Goal: Transaction & Acquisition: Purchase product/service

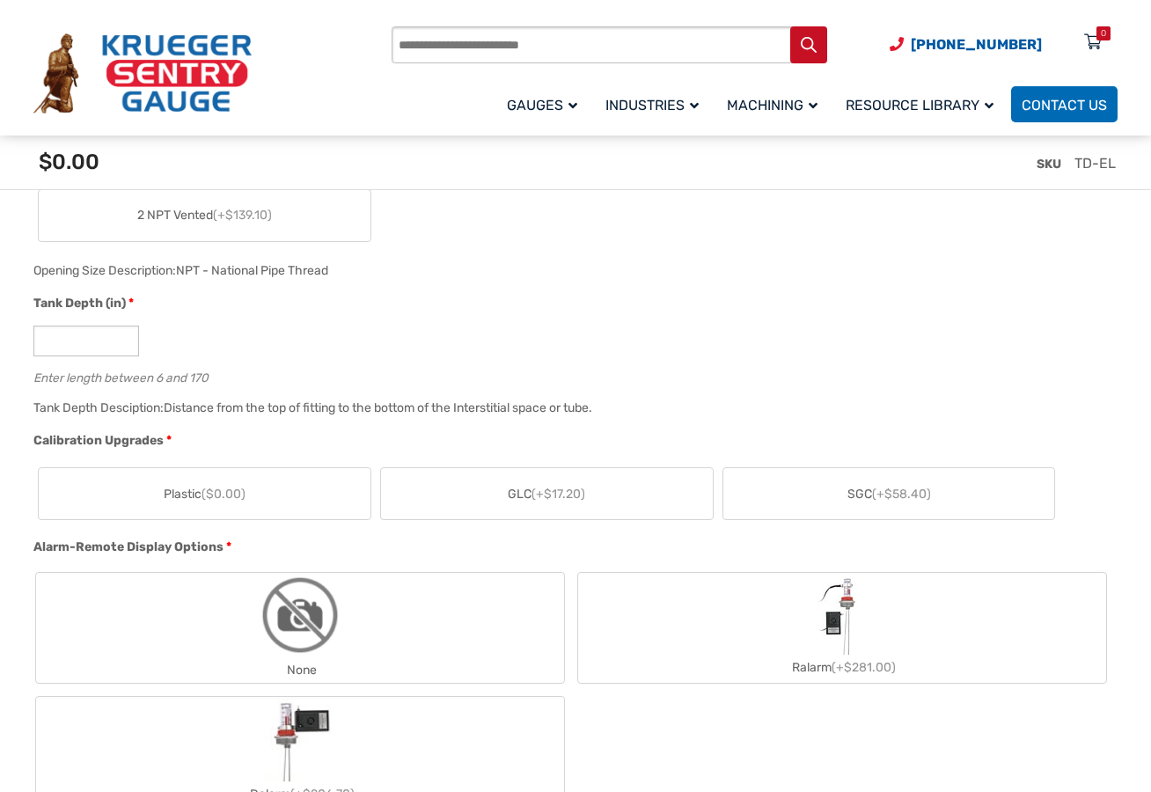
scroll to position [920, 0]
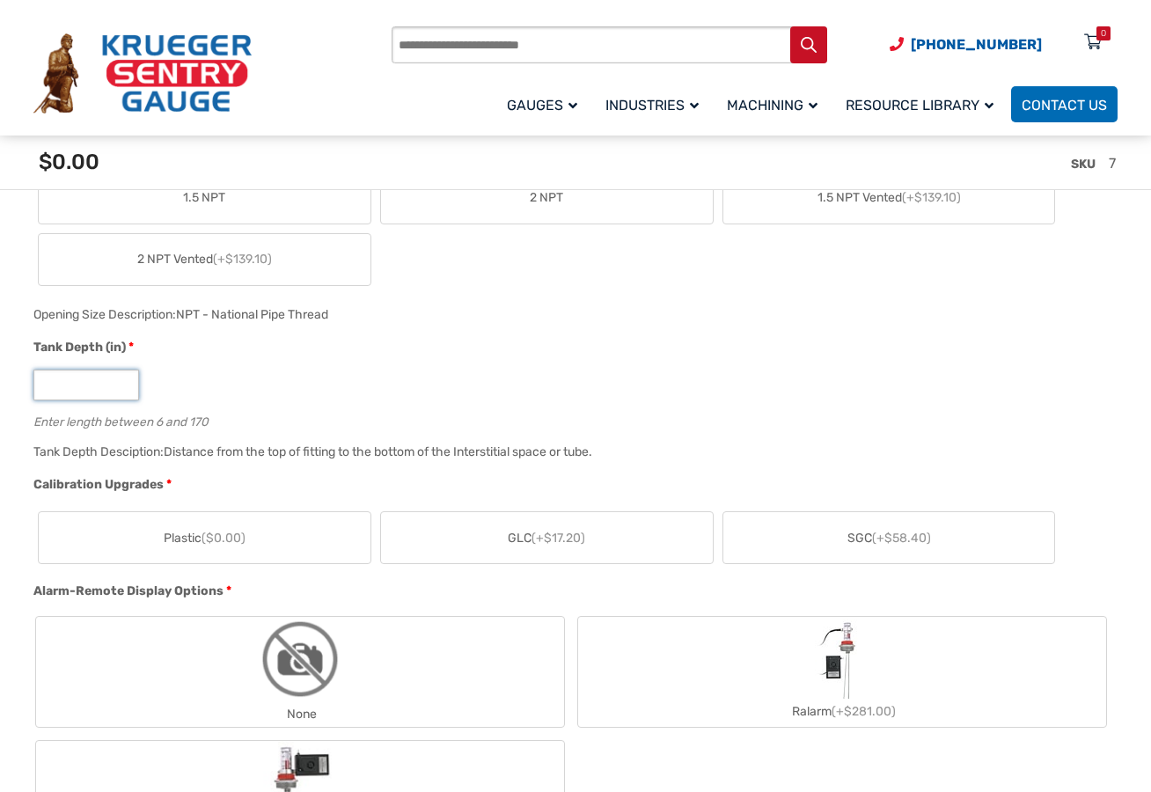
click at [123, 383] on input "*" at bounding box center [86, 385] width 106 height 31
click at [123, 383] on input "**" at bounding box center [86, 385] width 106 height 31
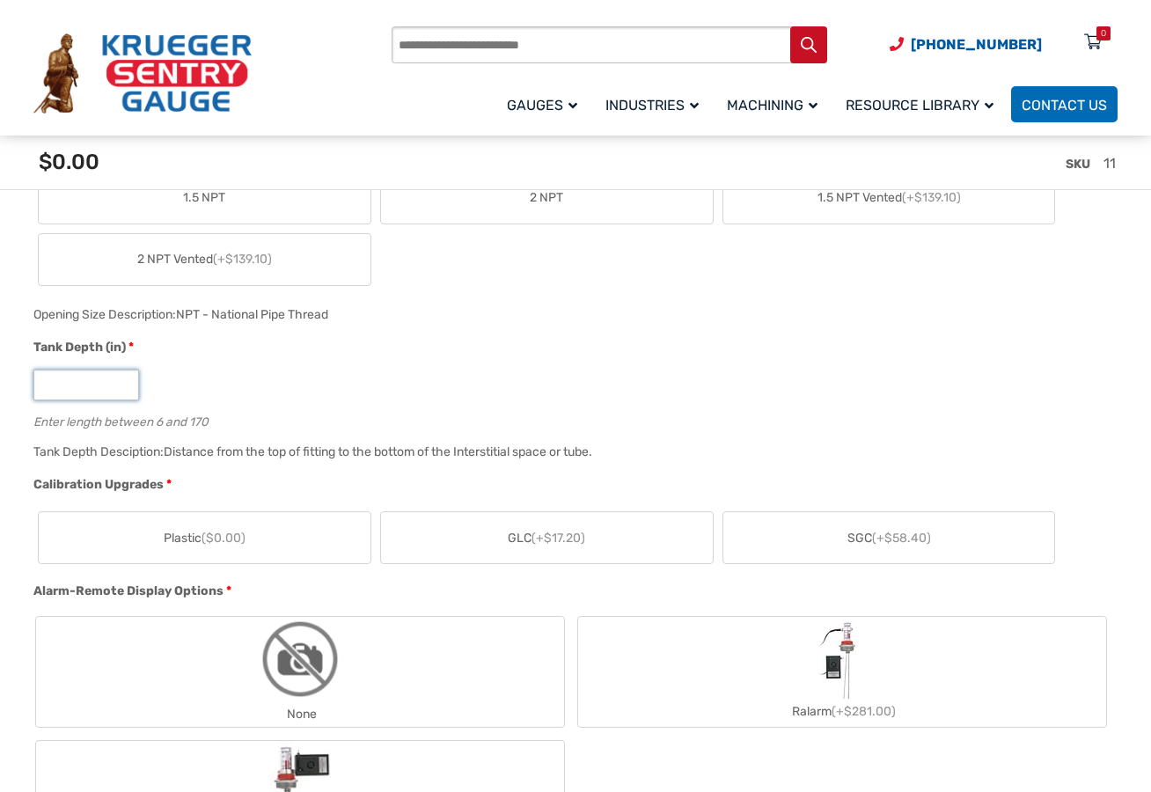
click at [123, 383] on input "**" at bounding box center [86, 385] width 106 height 31
type input "**"
click at [123, 383] on input "**" at bounding box center [86, 385] width 106 height 31
click at [232, 213] on label "1.5 NPT" at bounding box center [205, 197] width 332 height 51
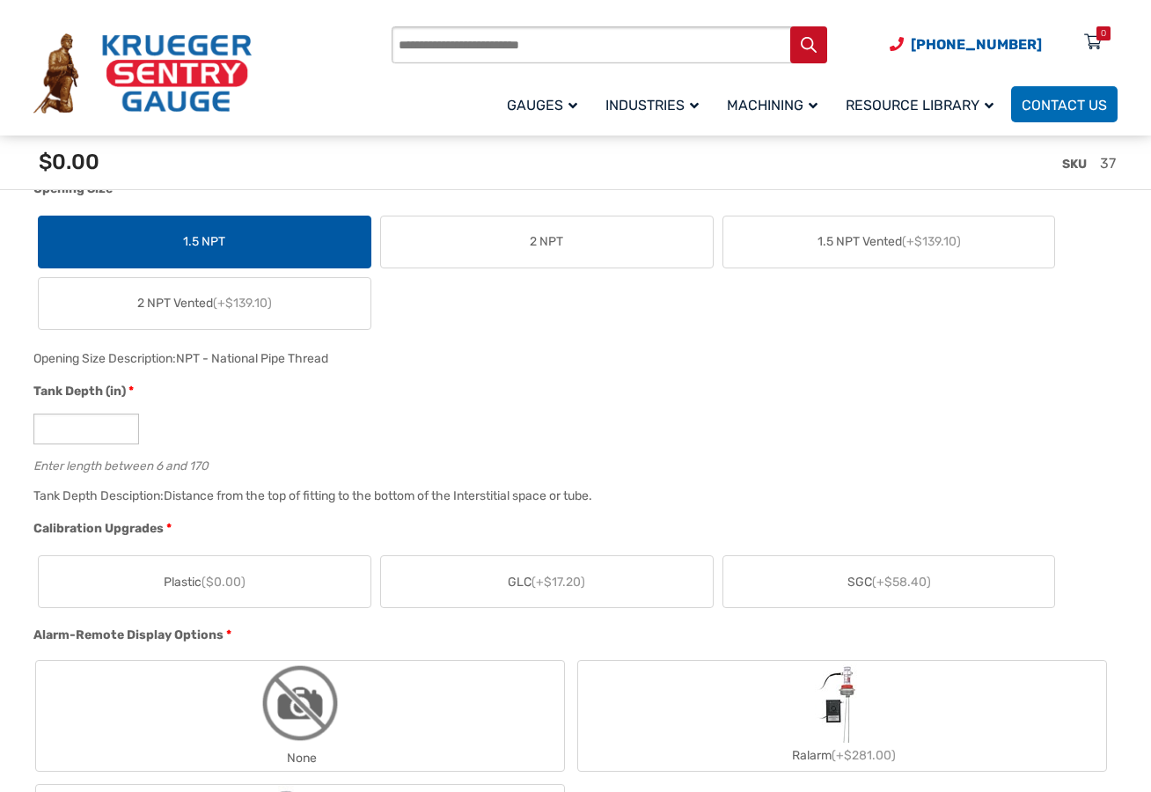
scroll to position [693, 0]
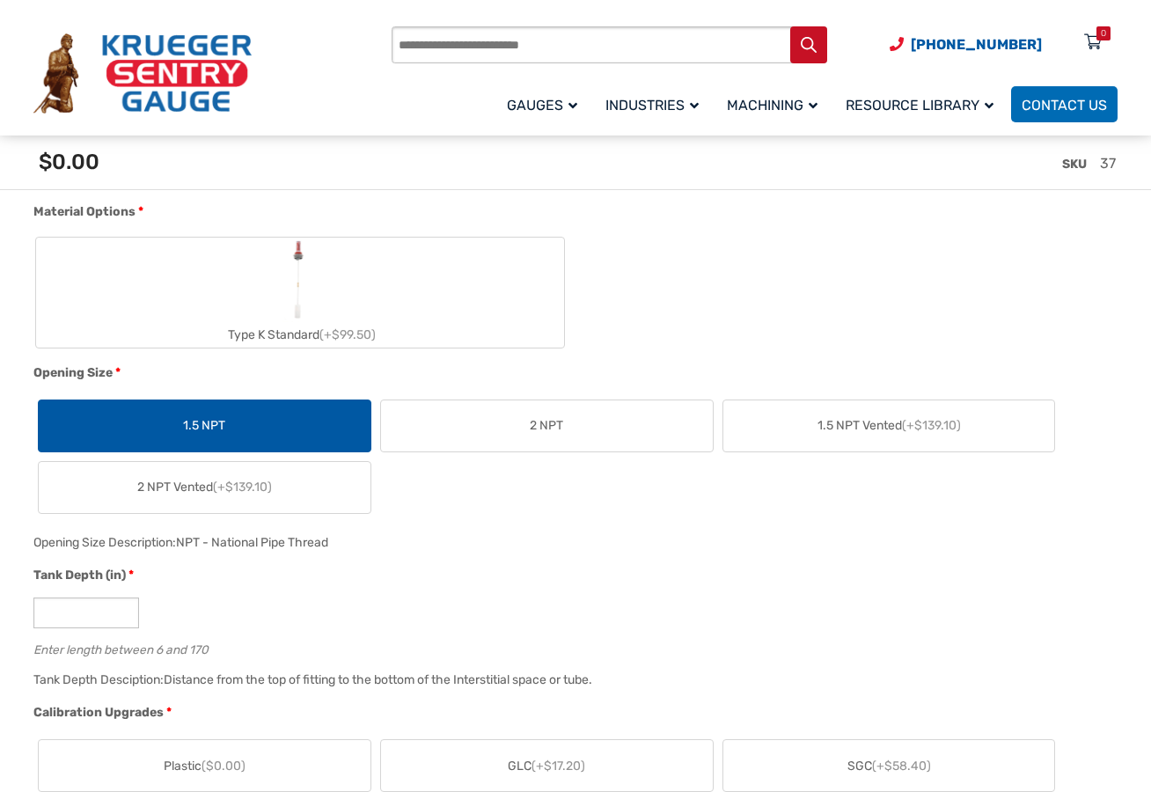
click at [451, 416] on label "2 NPT" at bounding box center [547, 425] width 332 height 51
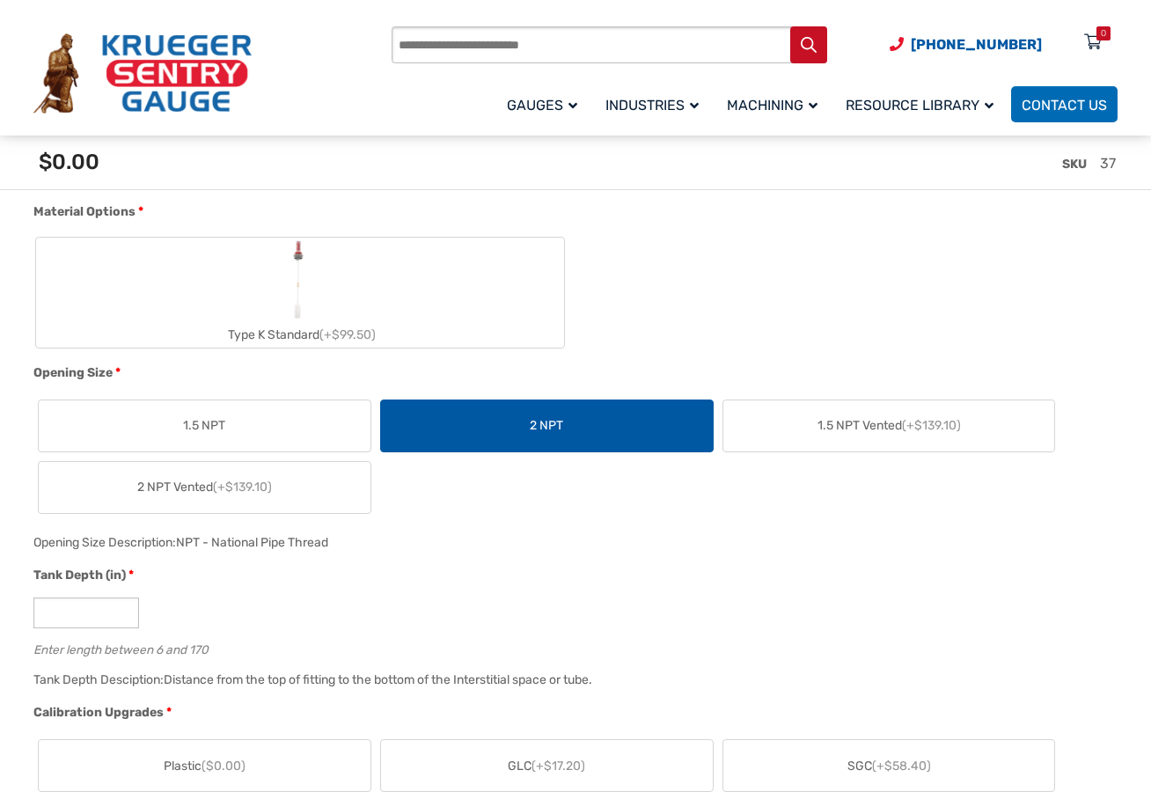
click at [278, 449] on label "1.5 NPT" at bounding box center [205, 425] width 332 height 51
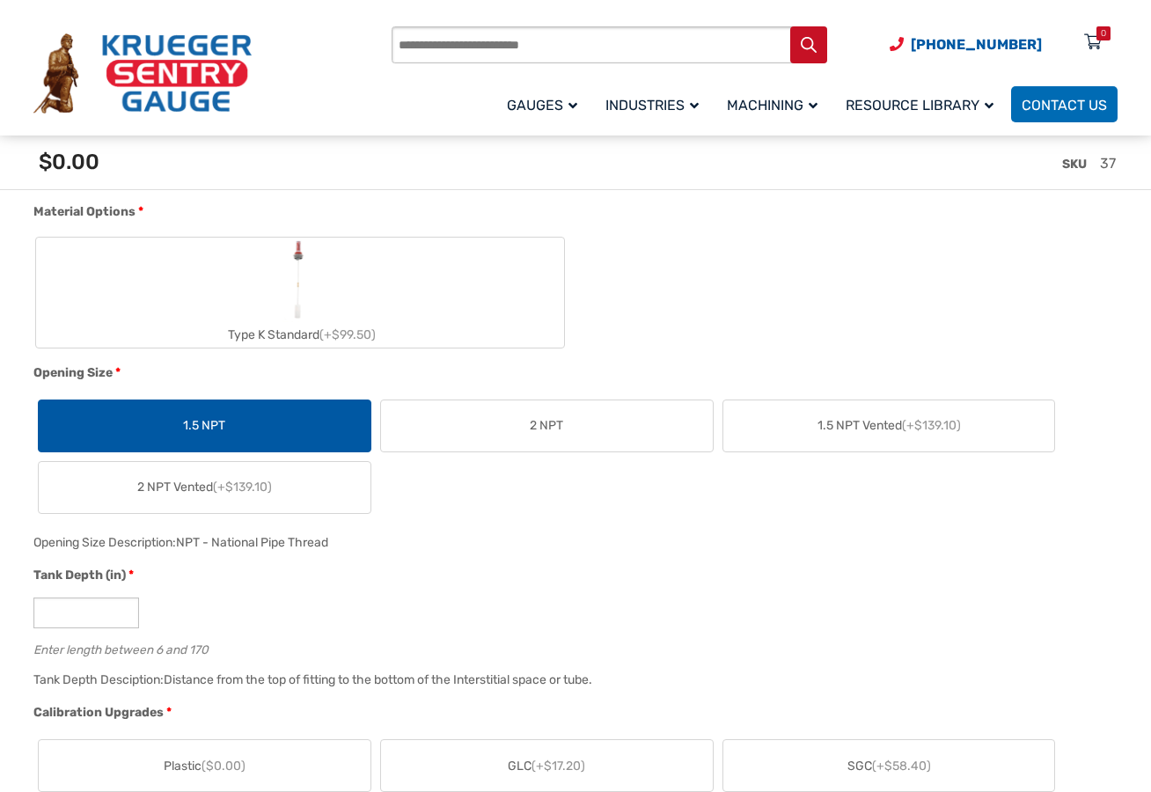
click at [284, 436] on label "1.5 NPT" at bounding box center [205, 425] width 332 height 51
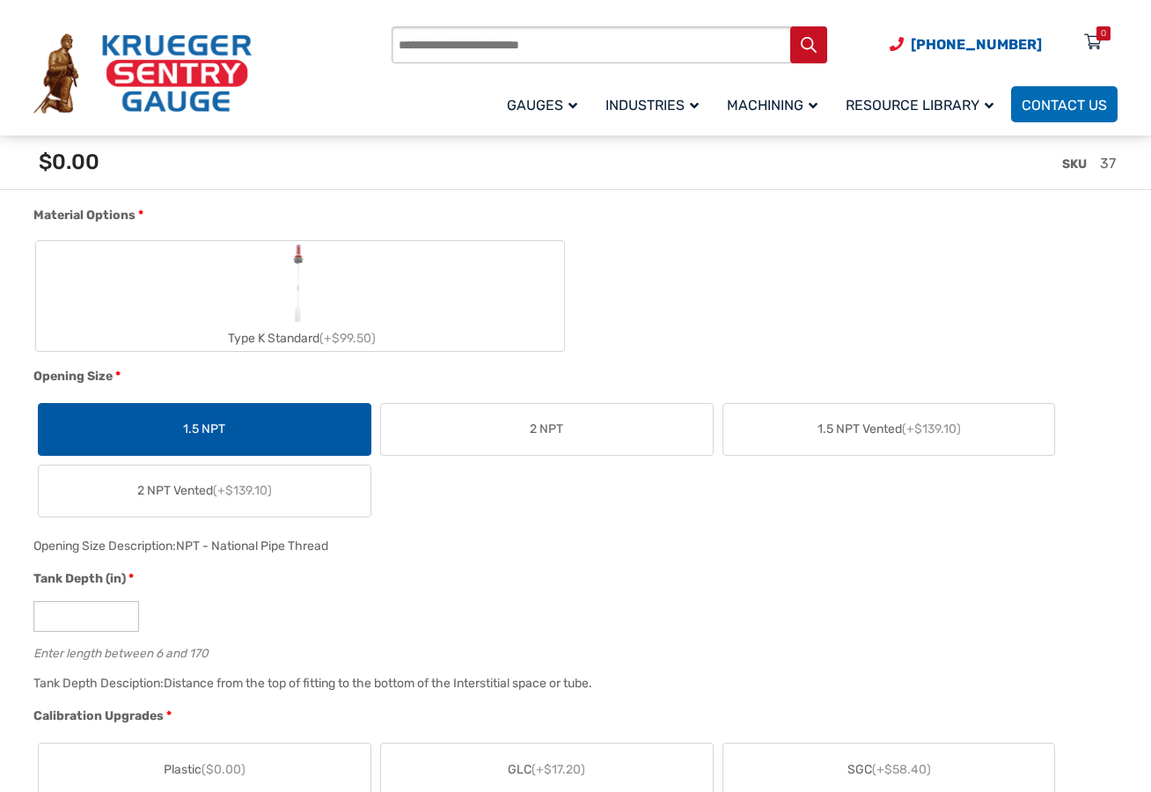
scroll to position [644, 0]
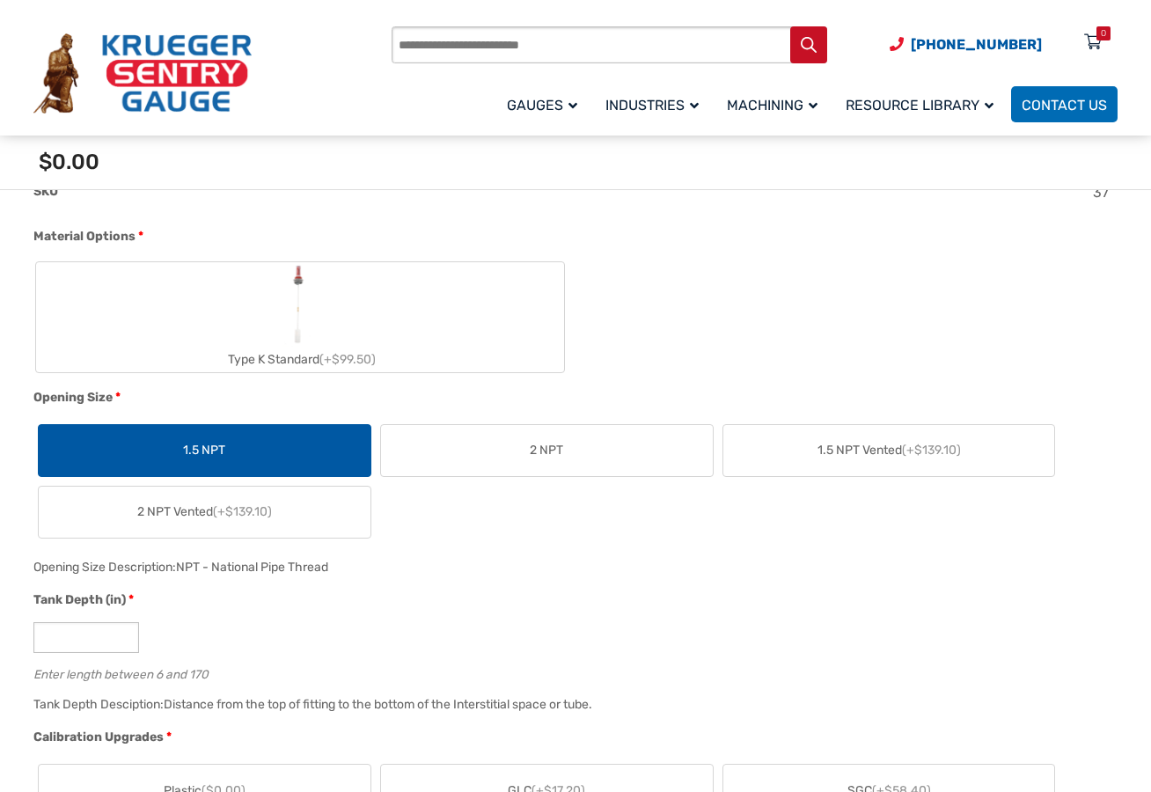
click at [396, 335] on label "Type K Standard (+$99.50)" at bounding box center [300, 317] width 528 height 110
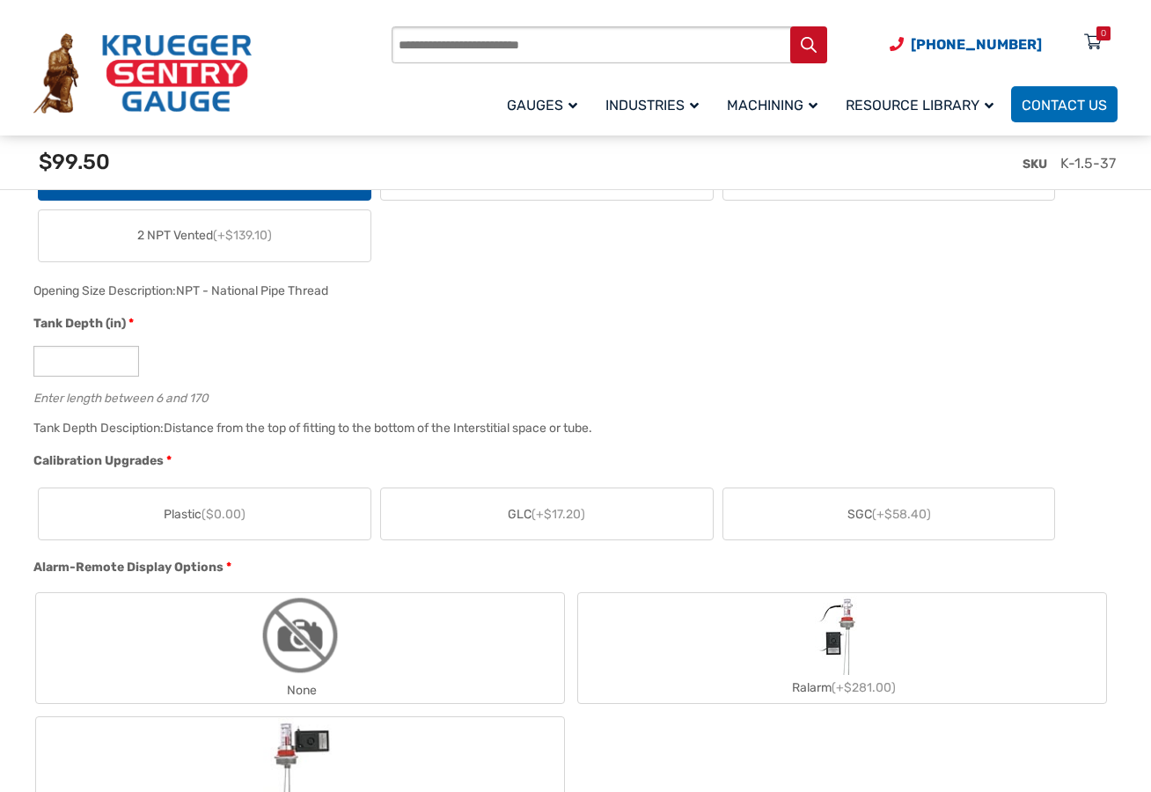
scroll to position [982, 0]
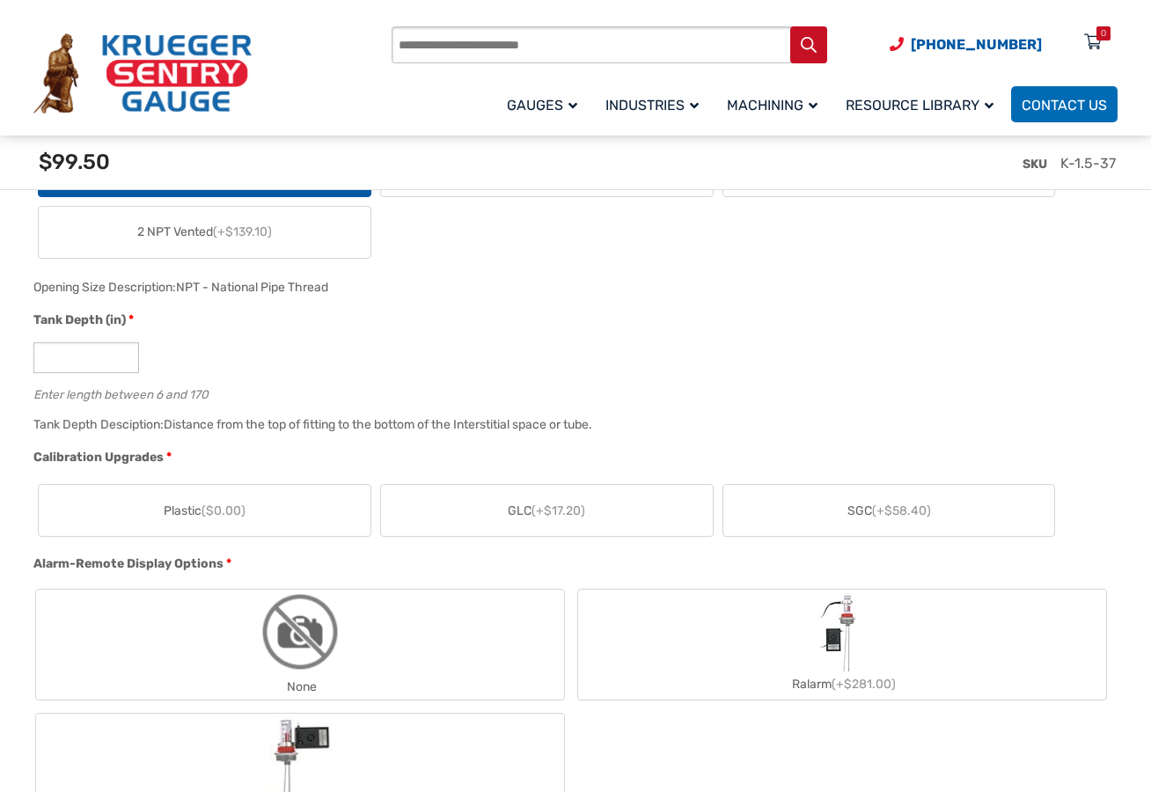
click at [847, 503] on span "SGC (+$58.40)" at bounding box center [889, 511] width 84 height 18
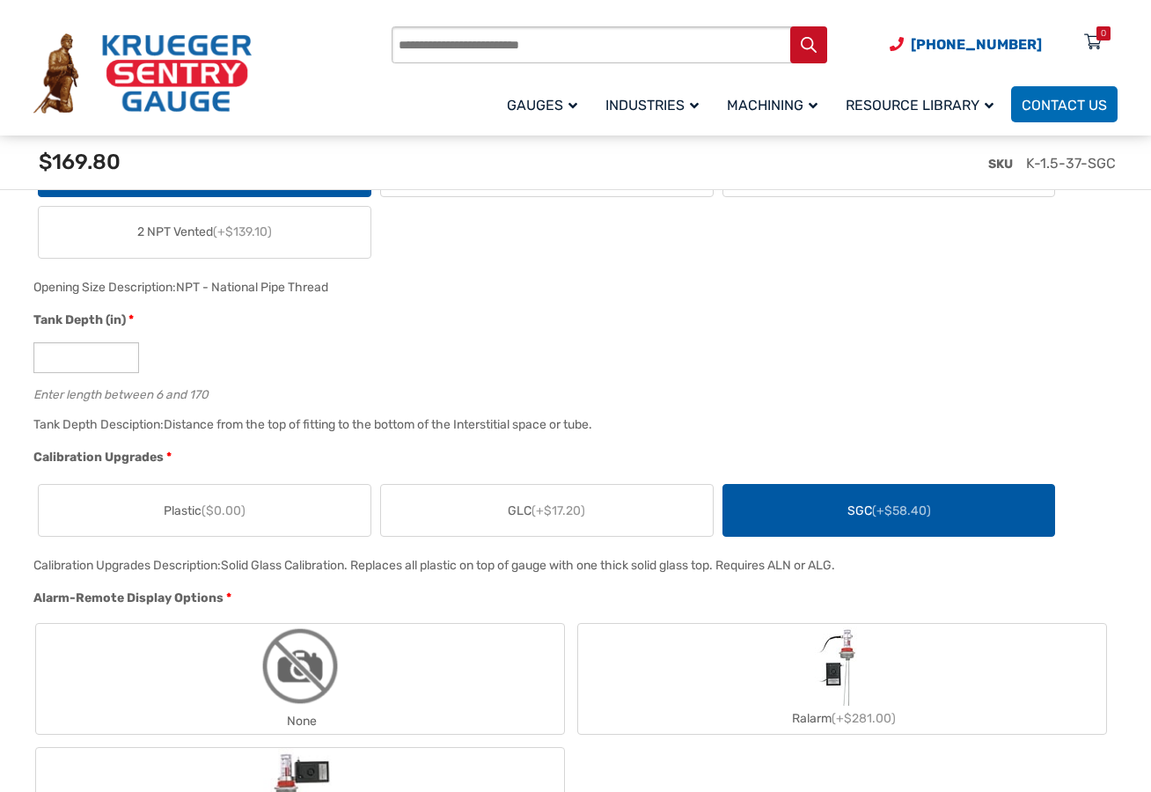
click at [435, 499] on label "GLC (+$17.20)" at bounding box center [547, 510] width 332 height 51
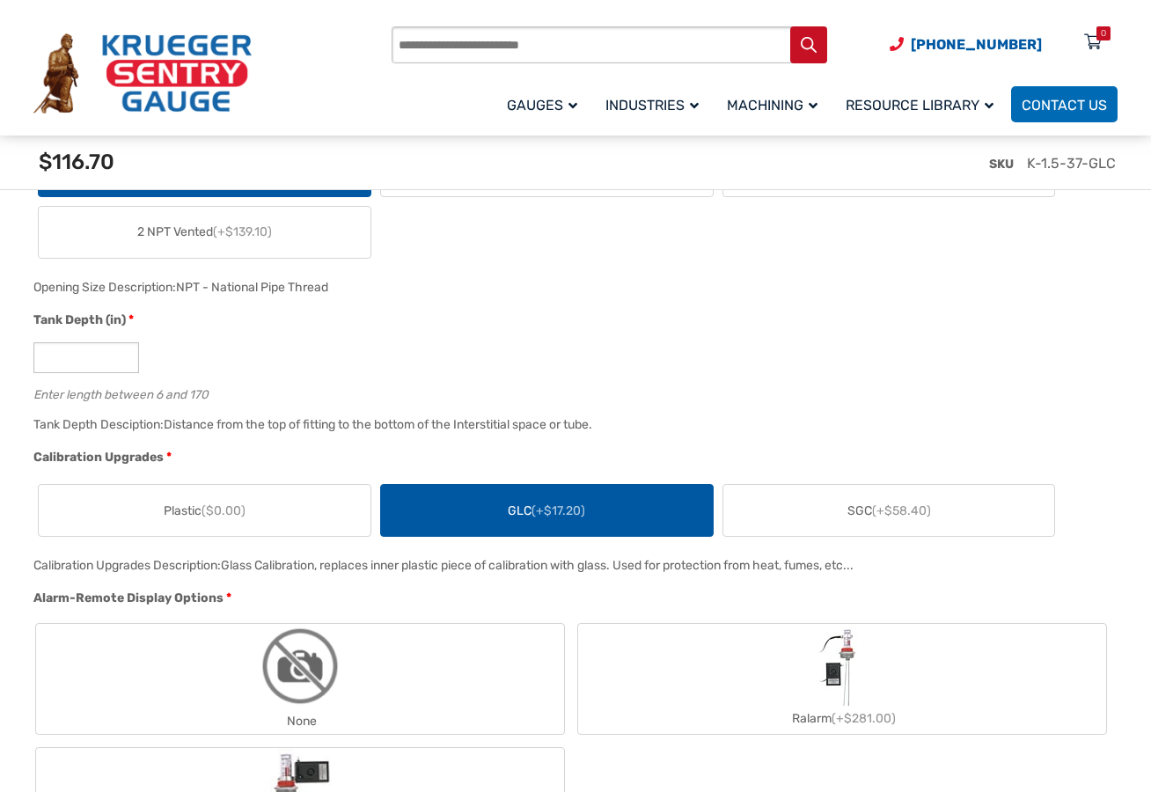
click at [212, 517] on span "($0.00)" at bounding box center [224, 510] width 44 height 15
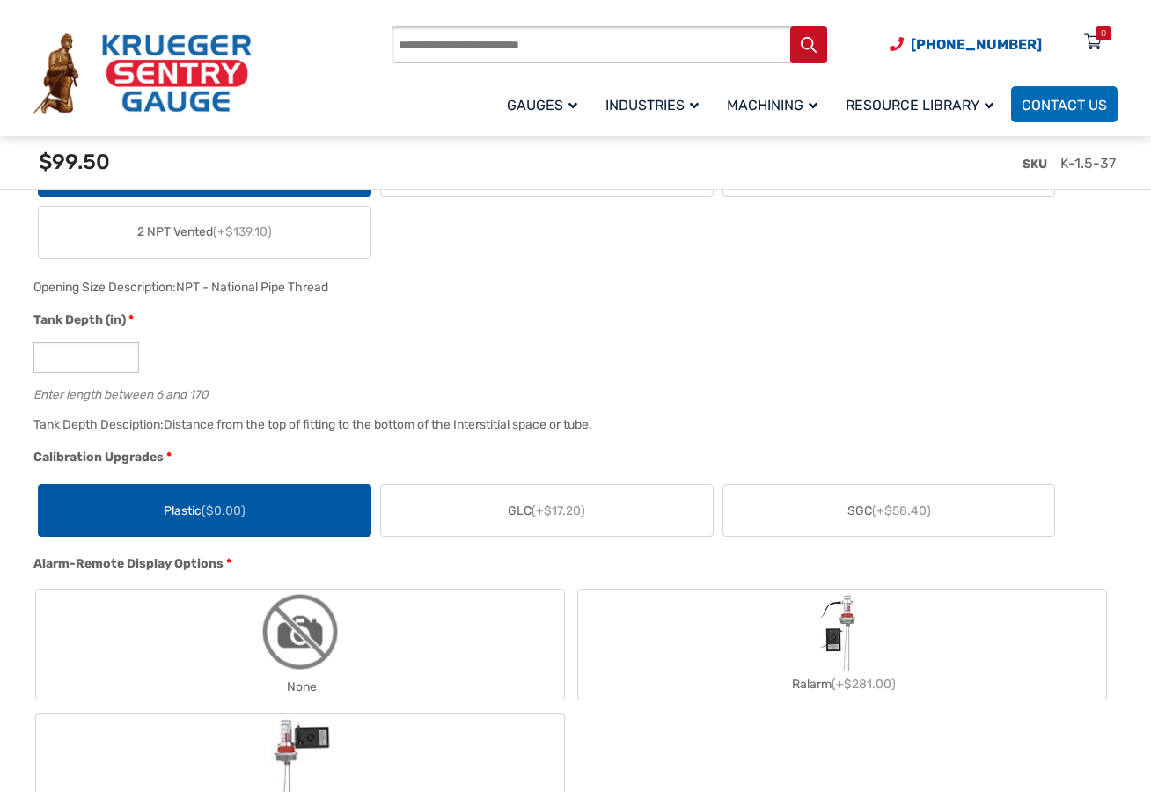
click at [514, 495] on label "GLC (+$17.20)" at bounding box center [547, 510] width 332 height 51
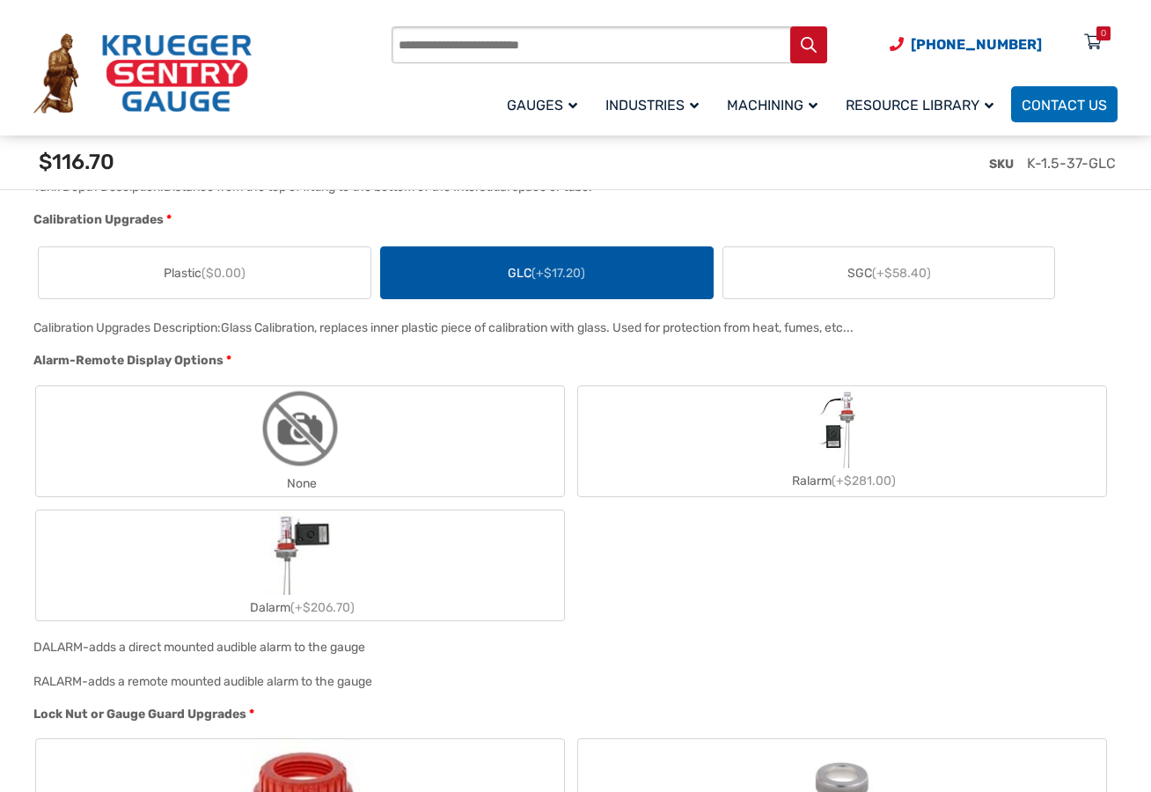
scroll to position [1269, 0]
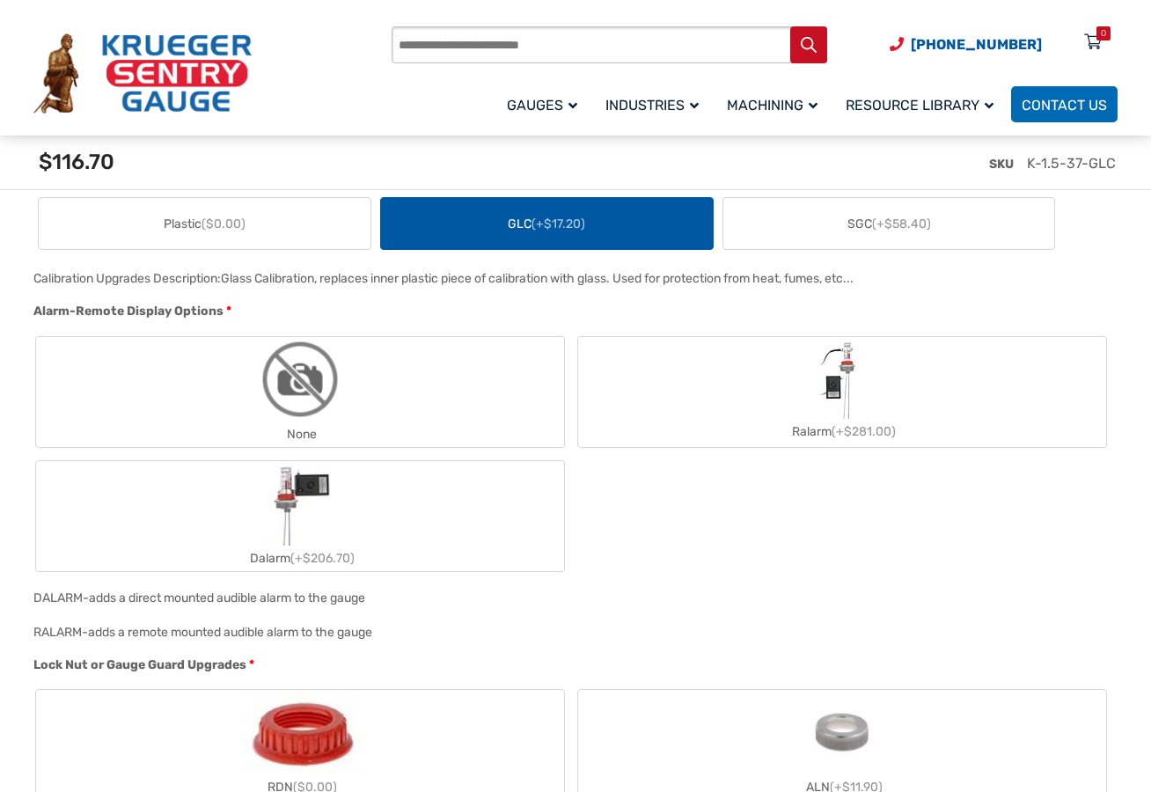
click at [405, 407] on label "None" at bounding box center [300, 392] width 528 height 110
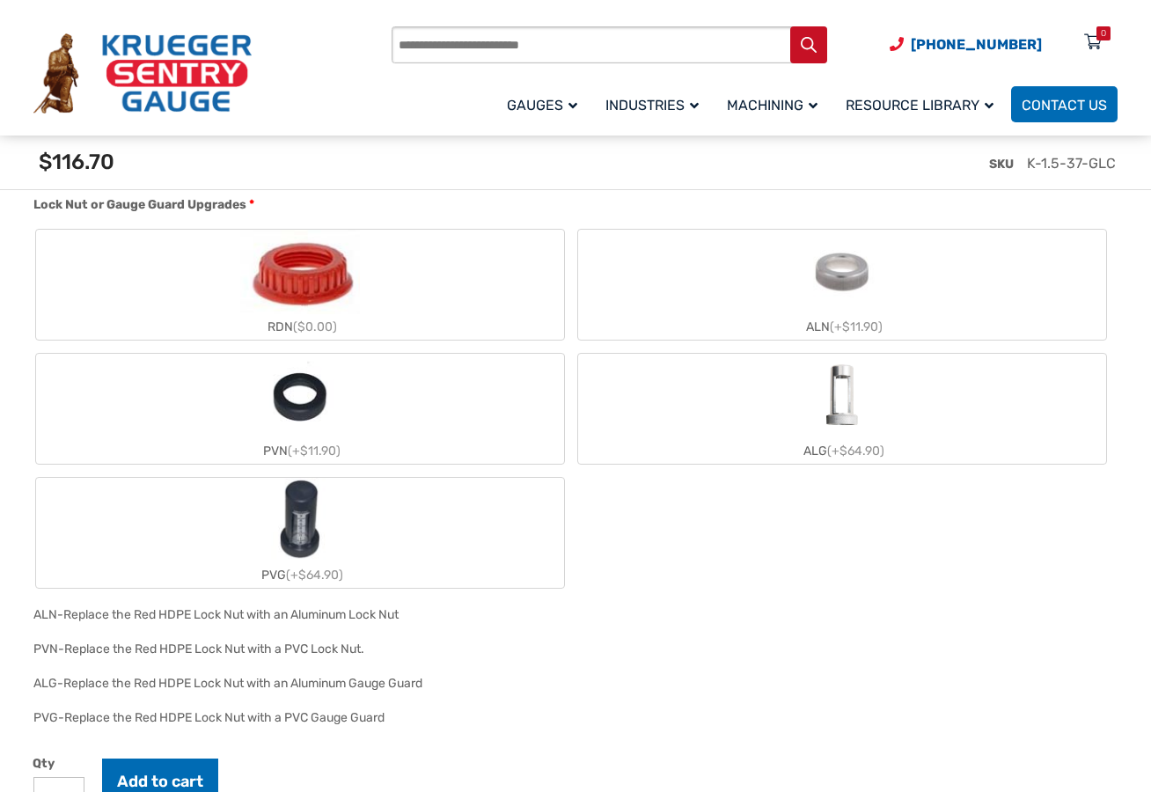
scroll to position [1689, 0]
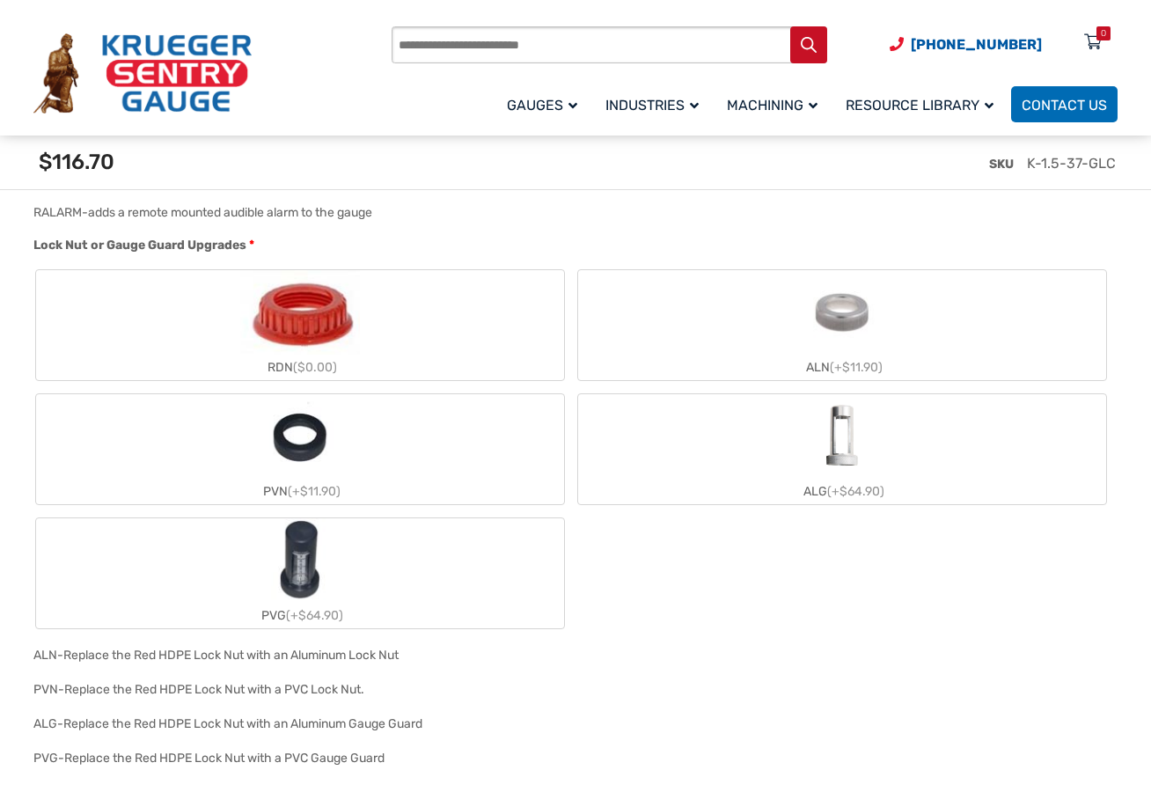
click at [448, 536] on label "PVG (+$64.90)" at bounding box center [300, 573] width 528 height 110
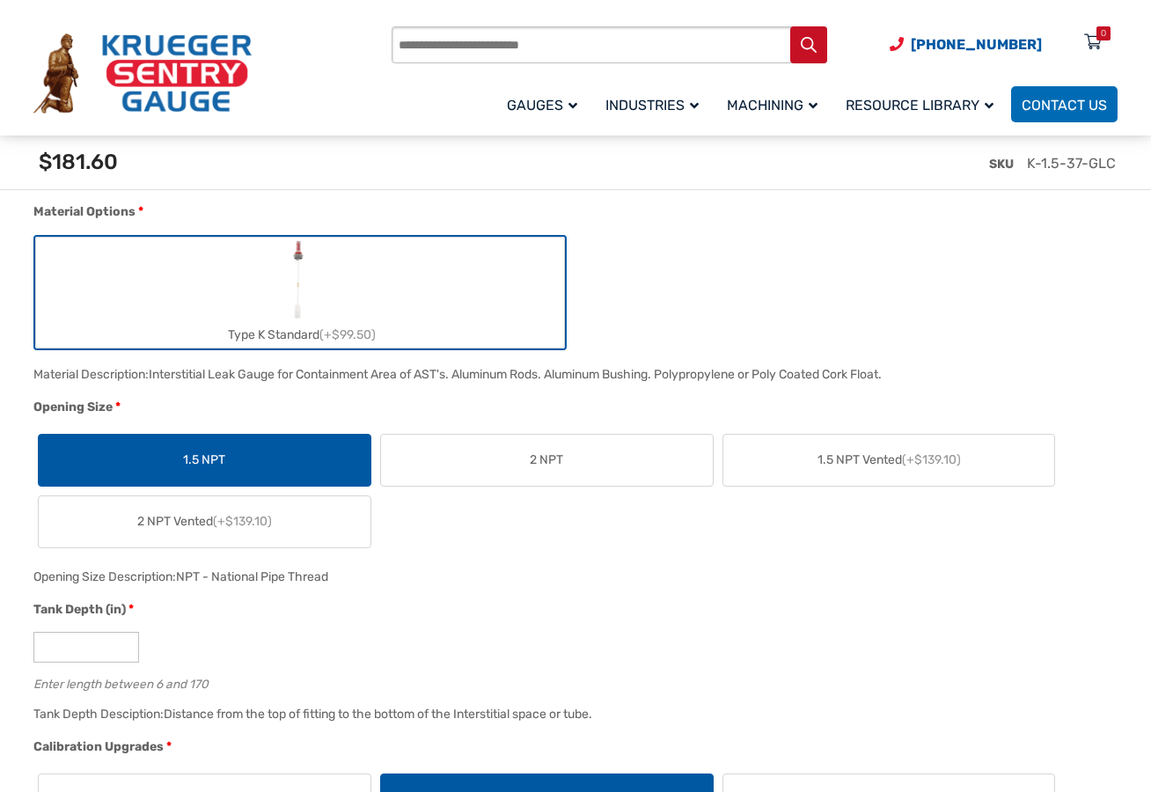
scroll to position [1767, 0]
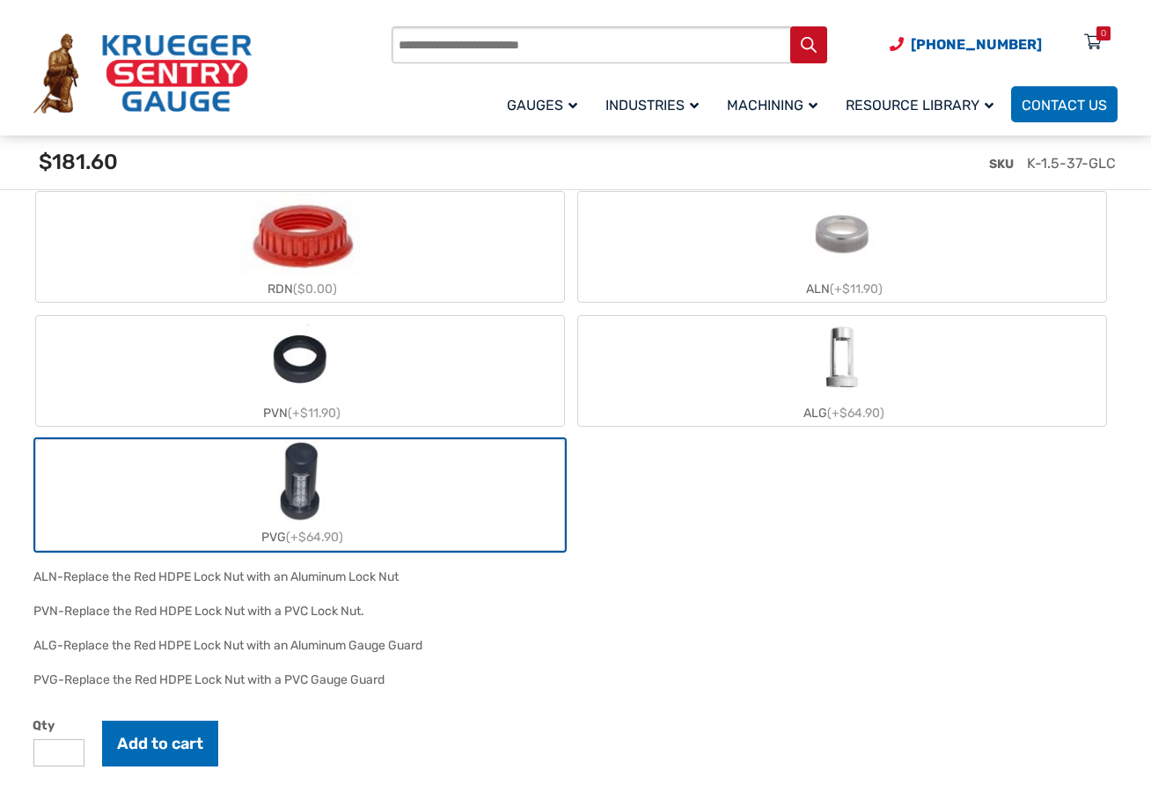
click at [488, 245] on label "RDN ($0.00)" at bounding box center [300, 247] width 528 height 110
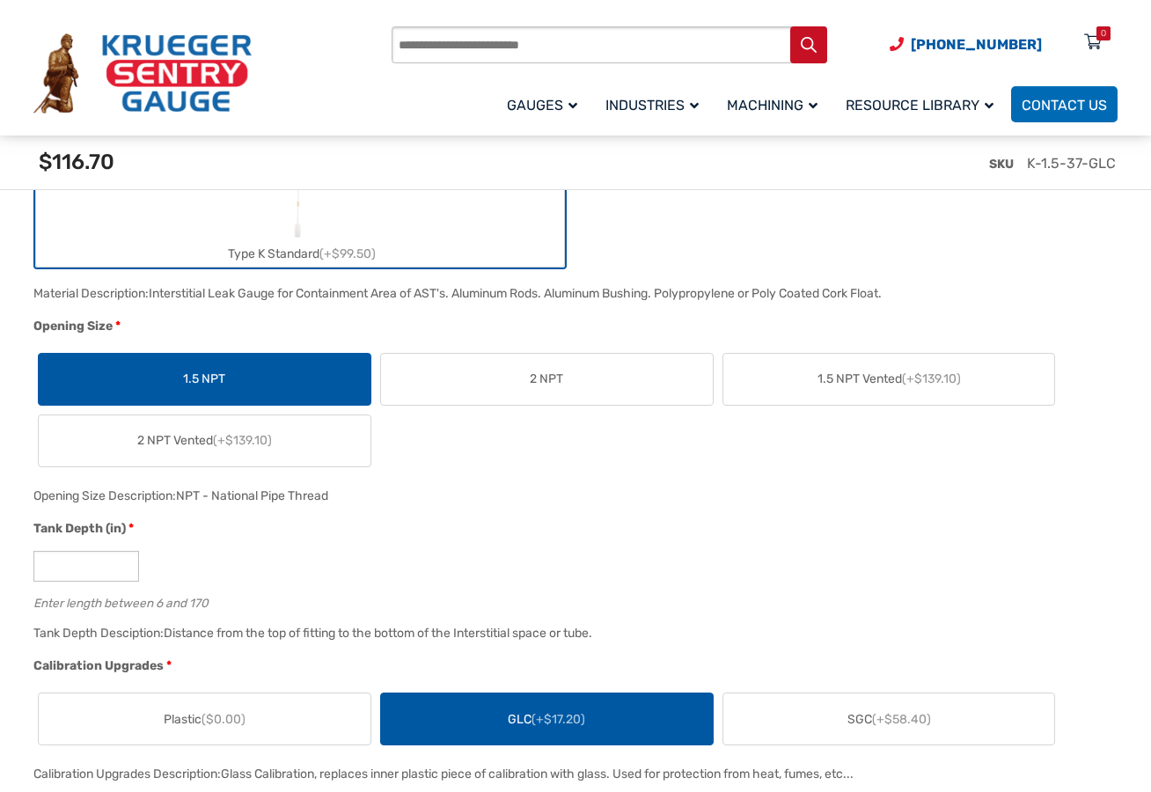
scroll to position [0, 0]
